Goal: Information Seeking & Learning: Learn about a topic

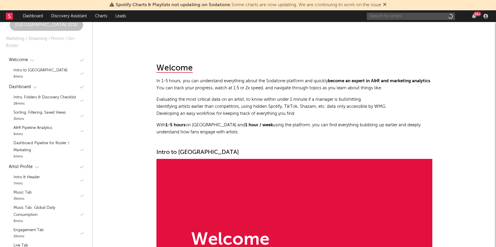
click at [436, 16] on input "text" at bounding box center [411, 16] width 88 height 7
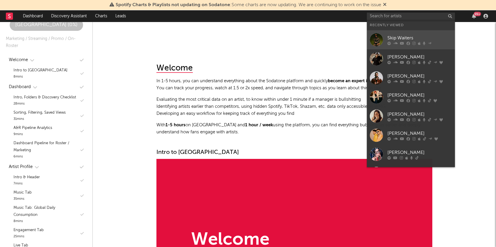
click at [404, 38] on div "Skip Waiters" at bounding box center [420, 37] width 65 height 7
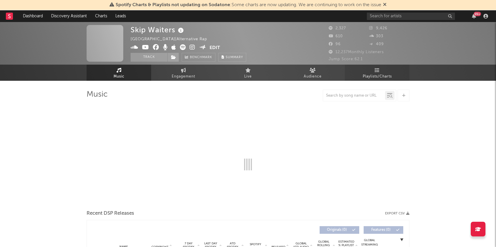
click at [380, 75] on span "Playlists/Charts" at bounding box center [377, 76] width 29 height 7
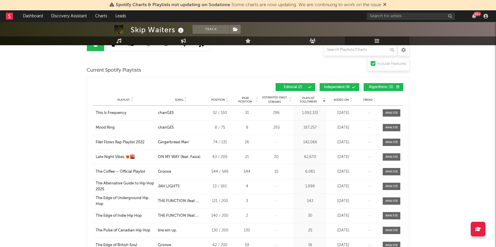
scroll to position [80, 0]
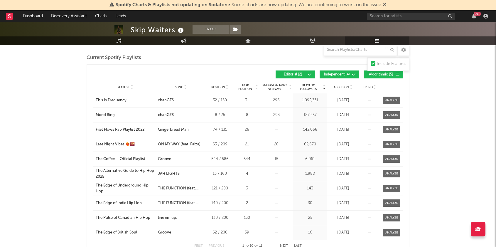
drag, startPoint x: 373, startPoint y: 73, endPoint x: 368, endPoint y: 73, distance: 5.6
click at [373, 73] on span "Algorithmic ( 5 )" at bounding box center [381, 75] width 27 height 4
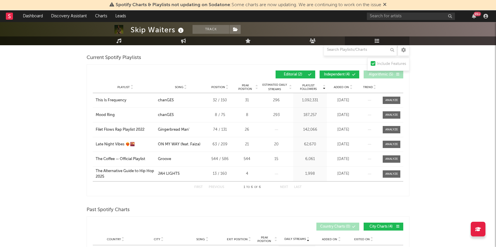
click at [344, 73] on span "Independent ( 4 )" at bounding box center [337, 75] width 27 height 4
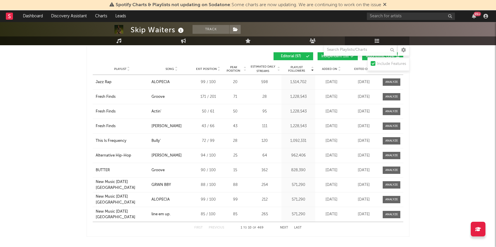
scroll to position [314, 0]
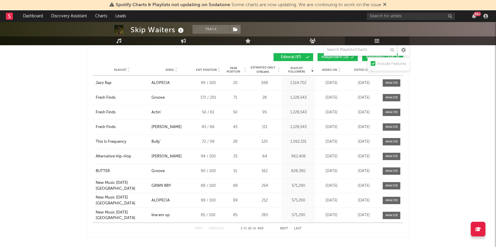
click at [366, 59] on button "Algorithmic ( 354 )" at bounding box center [382, 57] width 41 height 8
click at [350, 59] on button "Independent ( 18 )" at bounding box center [338, 57] width 40 height 8
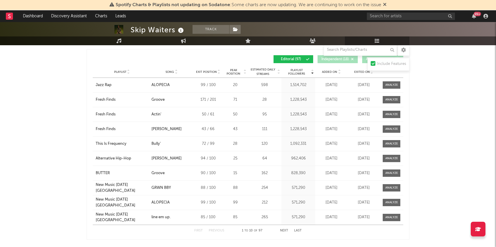
click at [283, 230] on button "Next" at bounding box center [284, 230] width 8 height 3
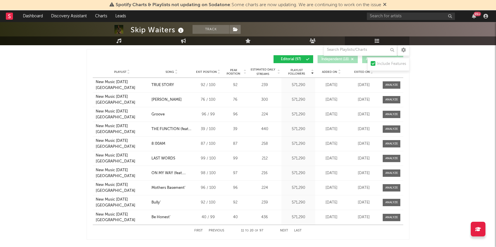
click at [283, 230] on button "Next" at bounding box center [284, 230] width 8 height 3
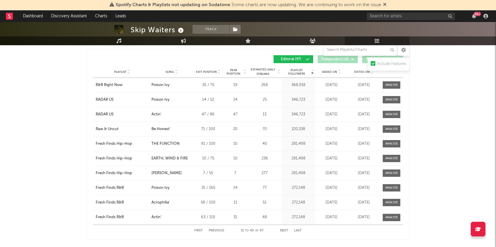
click at [284, 230] on button "Next" at bounding box center [284, 230] width 8 height 3
click at [285, 227] on div "First Previous 41 to 50 of 97 Next Last" at bounding box center [247, 230] width 107 height 11
click at [285, 229] on button "Next" at bounding box center [284, 230] width 8 height 3
click at [283, 231] on button "Next" at bounding box center [284, 230] width 8 height 3
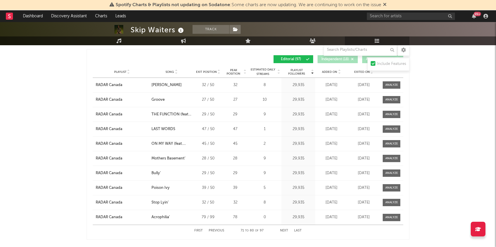
click at [283, 231] on button "Next" at bounding box center [284, 230] width 8 height 3
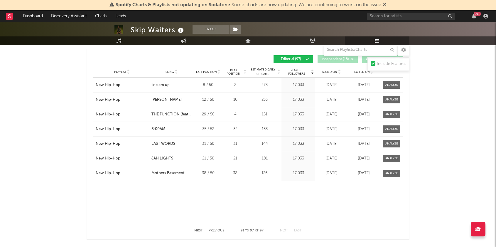
click at [217, 229] on button "Previous" at bounding box center [217, 230] width 16 height 3
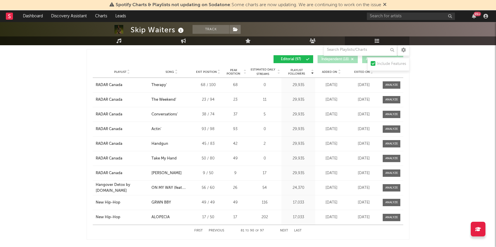
click at [217, 228] on div "First Previous 81 to 90 of 97 Next Last" at bounding box center [247, 230] width 107 height 11
click at [218, 232] on button "Previous" at bounding box center [217, 230] width 16 height 3
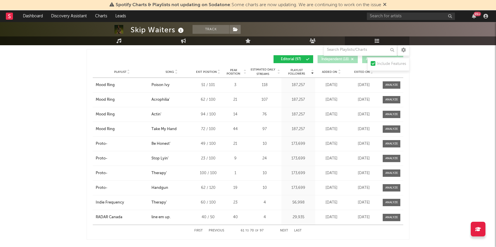
click at [213, 230] on button "Previous" at bounding box center [217, 230] width 16 height 3
